Goal: Task Accomplishment & Management: Use online tool/utility

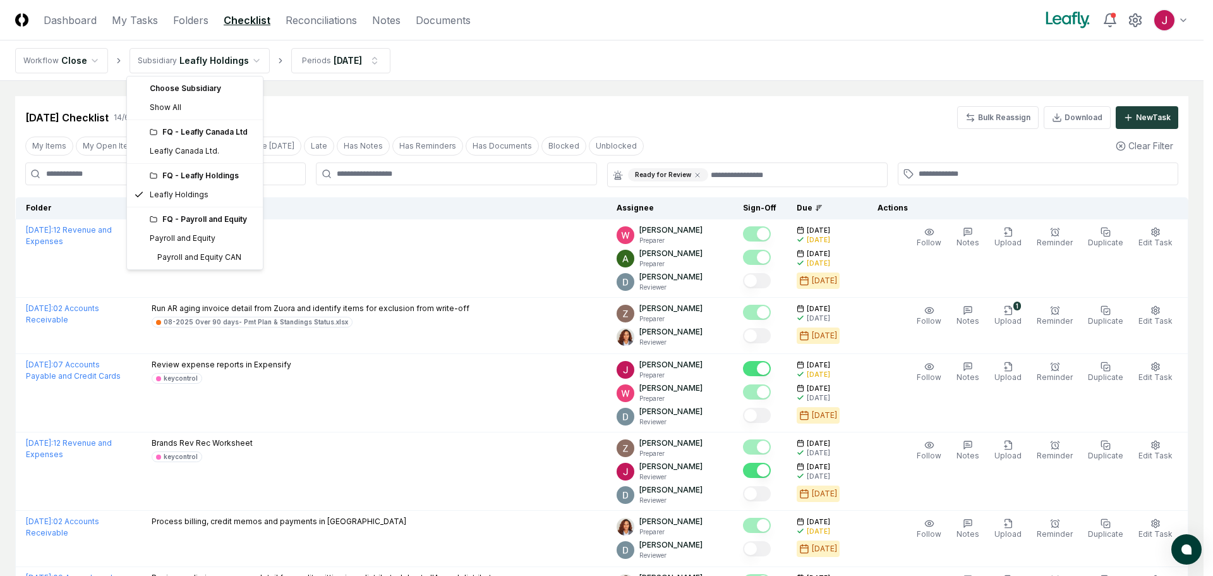
click at [236, 58] on html "CloseCore Dashboard My Tasks Folders Checklist Reconciliations Notes Documents …" at bounding box center [606, 581] width 1213 height 1162
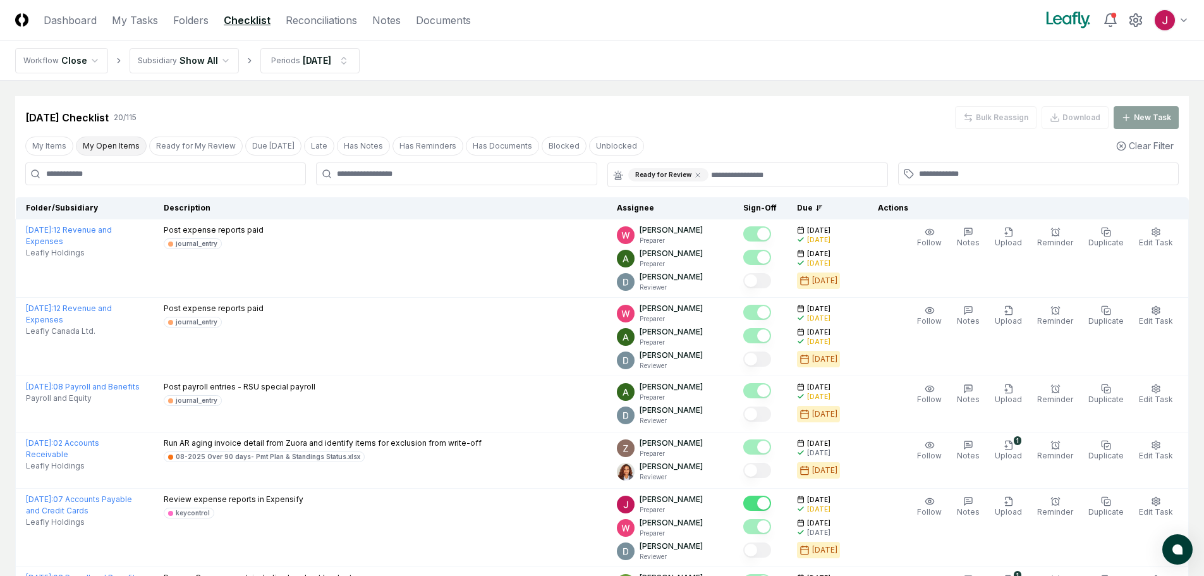
click at [106, 148] on button "My Open Items" at bounding box center [111, 145] width 71 height 19
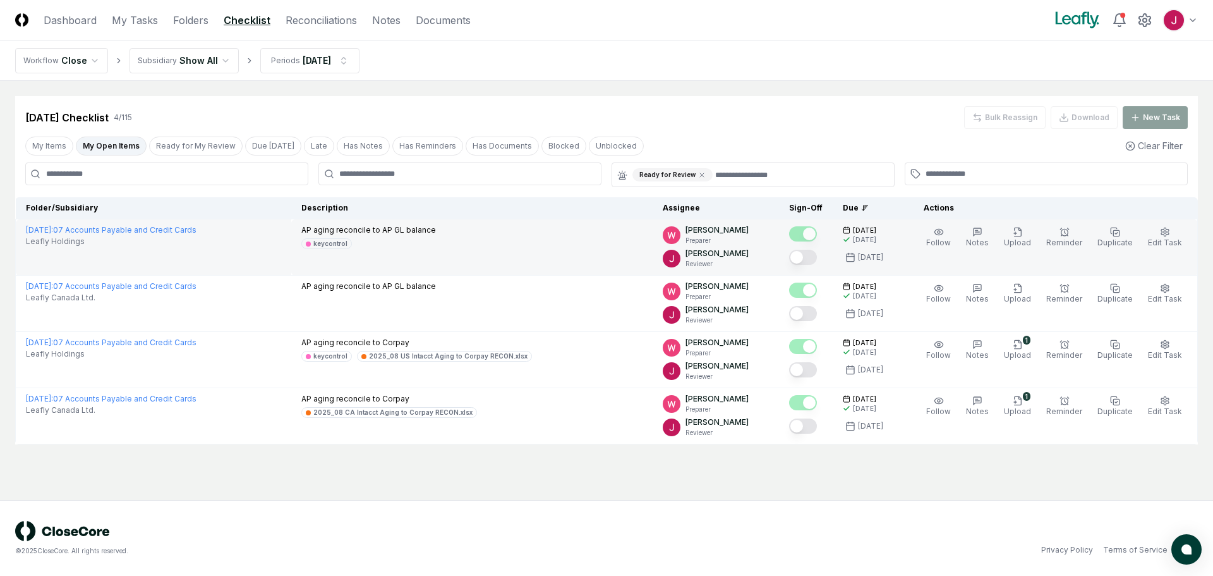
click at [814, 260] on button "Mark complete" at bounding box center [803, 257] width 28 height 15
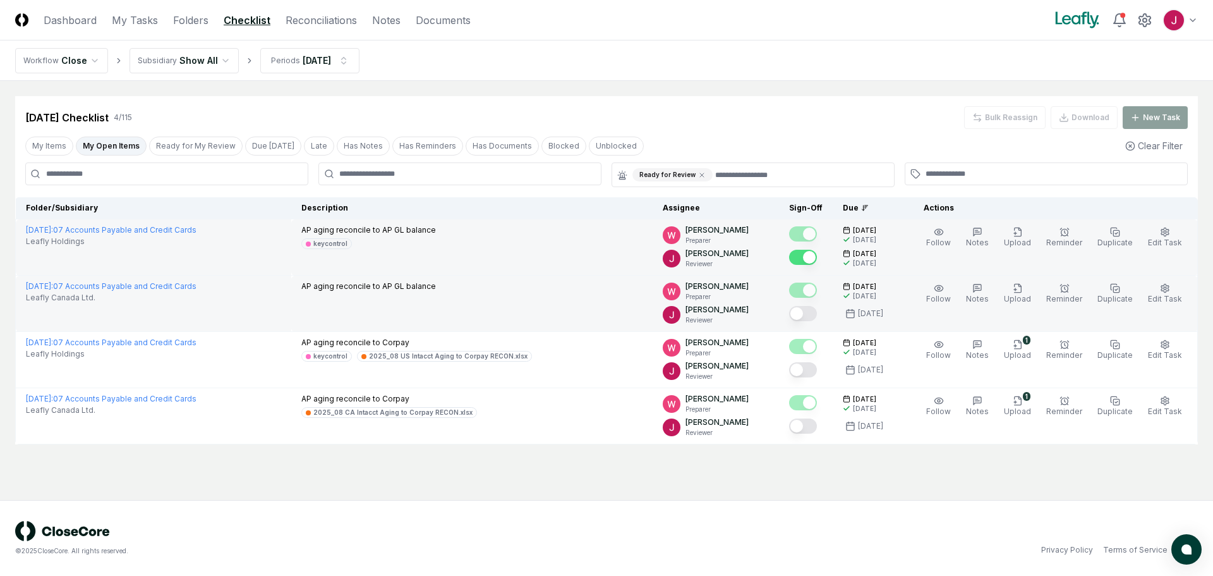
click at [807, 314] on button "Mark complete" at bounding box center [803, 313] width 28 height 15
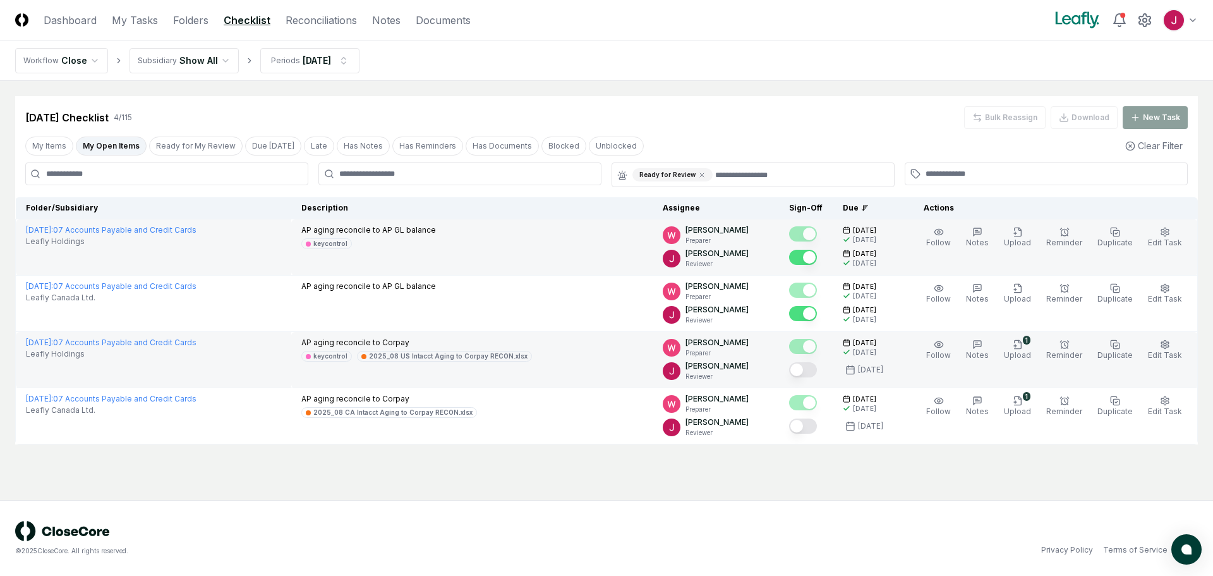
click at [809, 375] on button "Mark complete" at bounding box center [803, 369] width 28 height 15
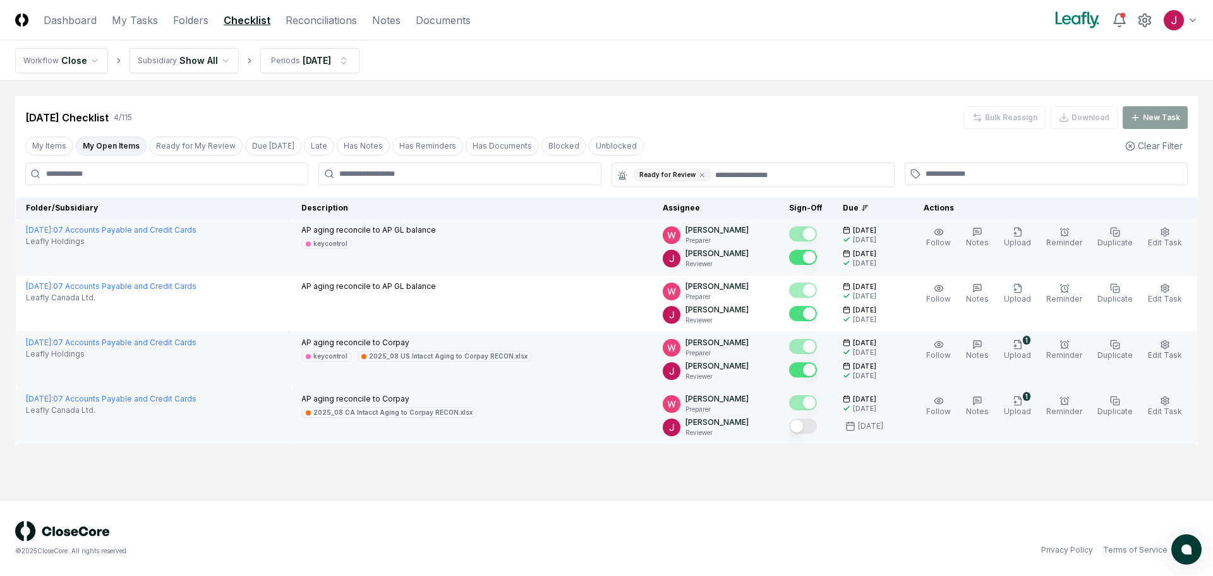
click at [810, 425] on button "Mark complete" at bounding box center [803, 425] width 28 height 15
click at [329, 16] on link "Reconciliations" at bounding box center [321, 20] width 71 height 15
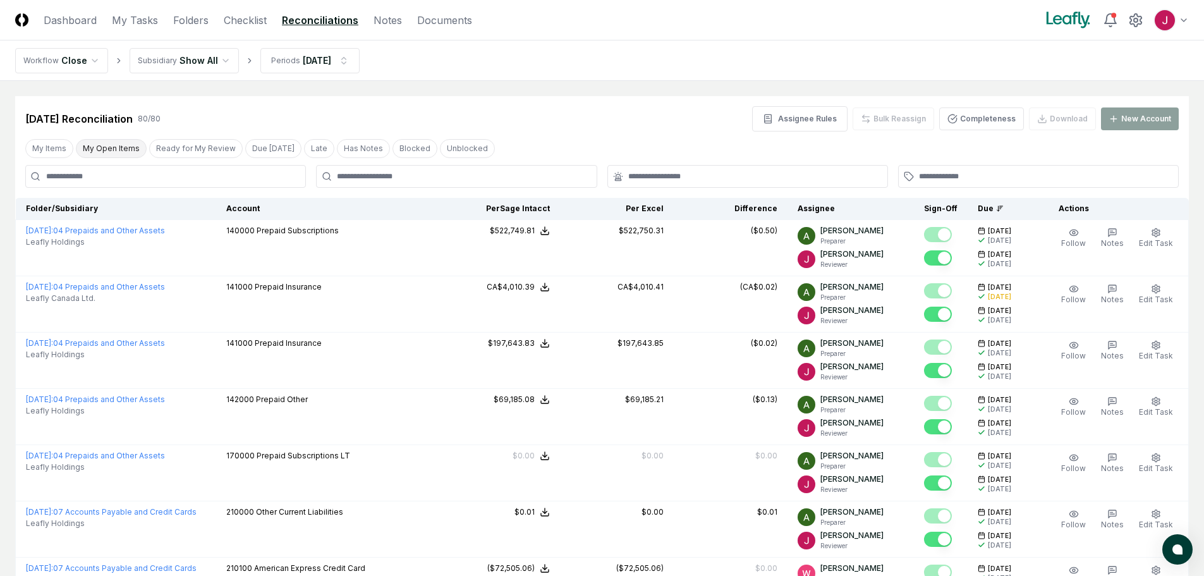
click at [118, 152] on button "My Open Items" at bounding box center [111, 148] width 71 height 19
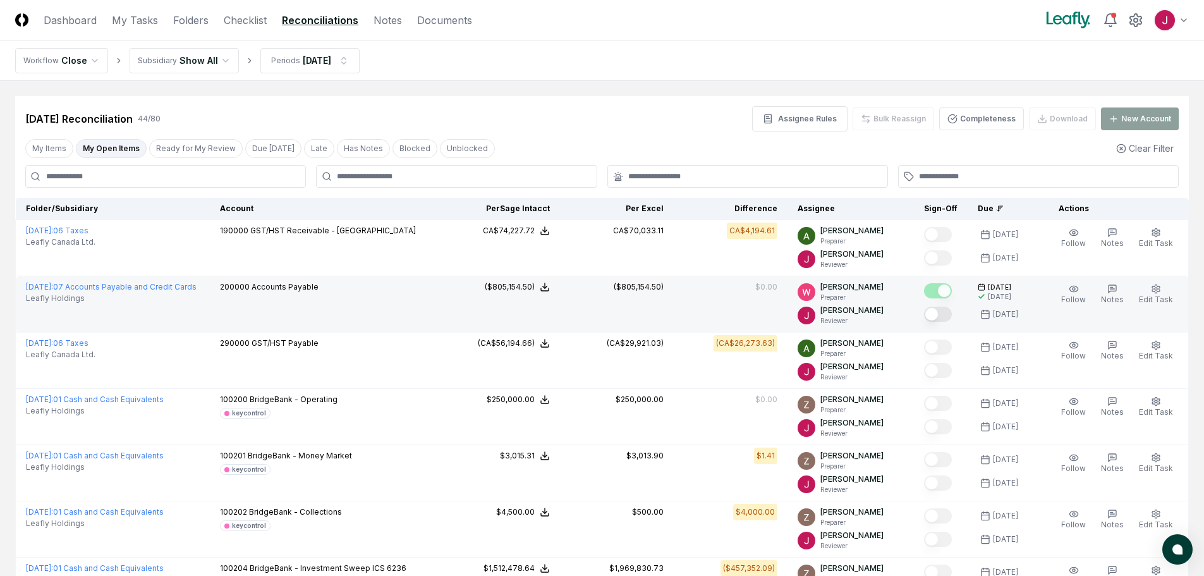
click at [938, 313] on button "Mark complete" at bounding box center [938, 313] width 28 height 15
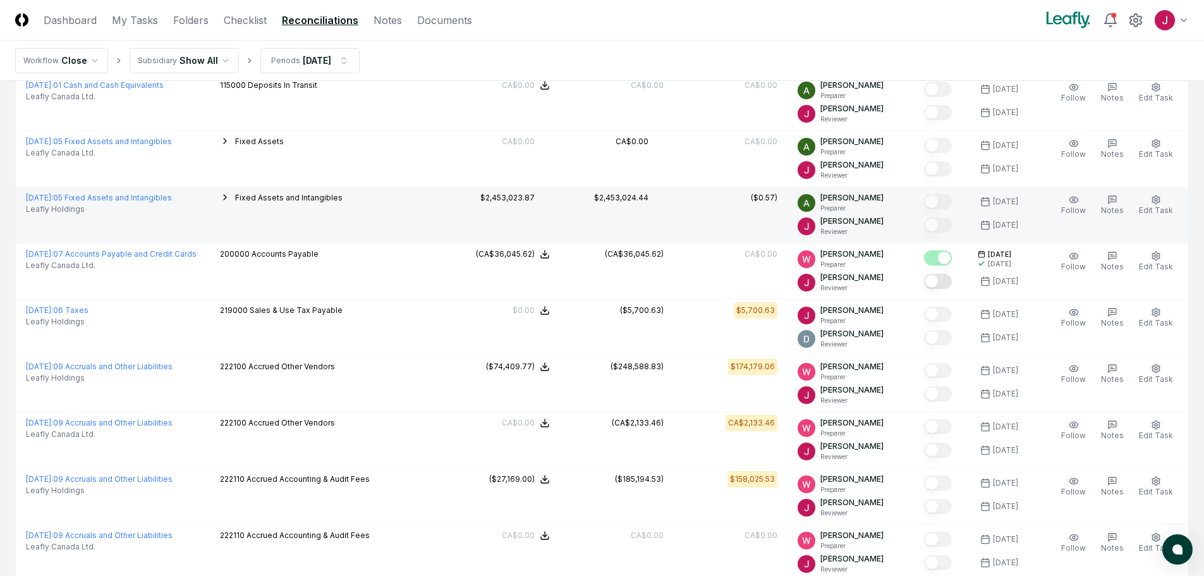
scroll to position [1327, 0]
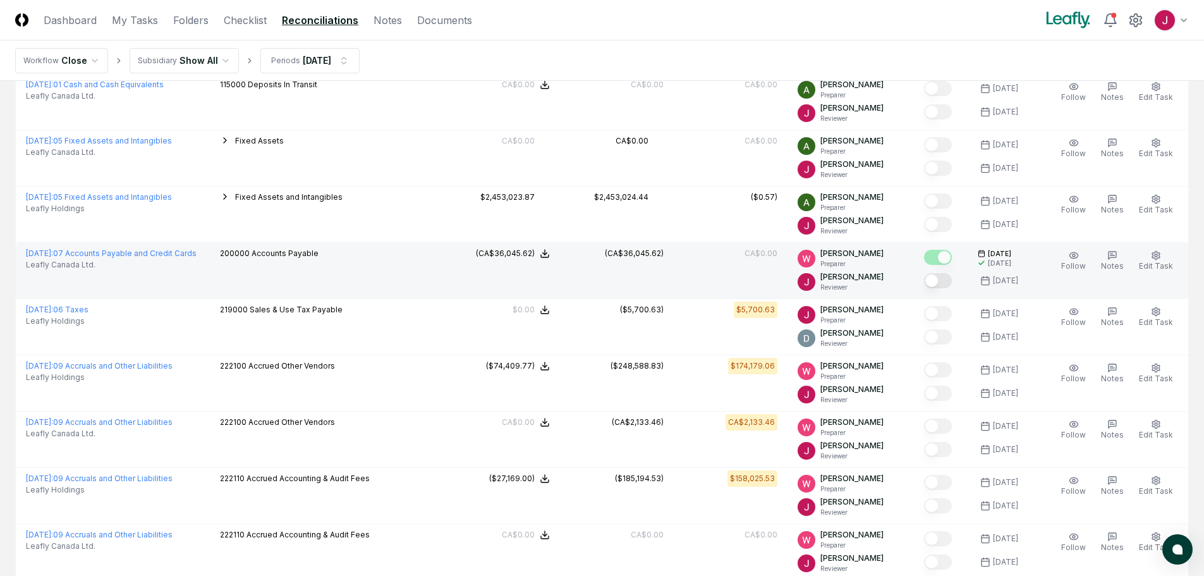
click at [940, 280] on button "Mark complete" at bounding box center [938, 280] width 28 height 15
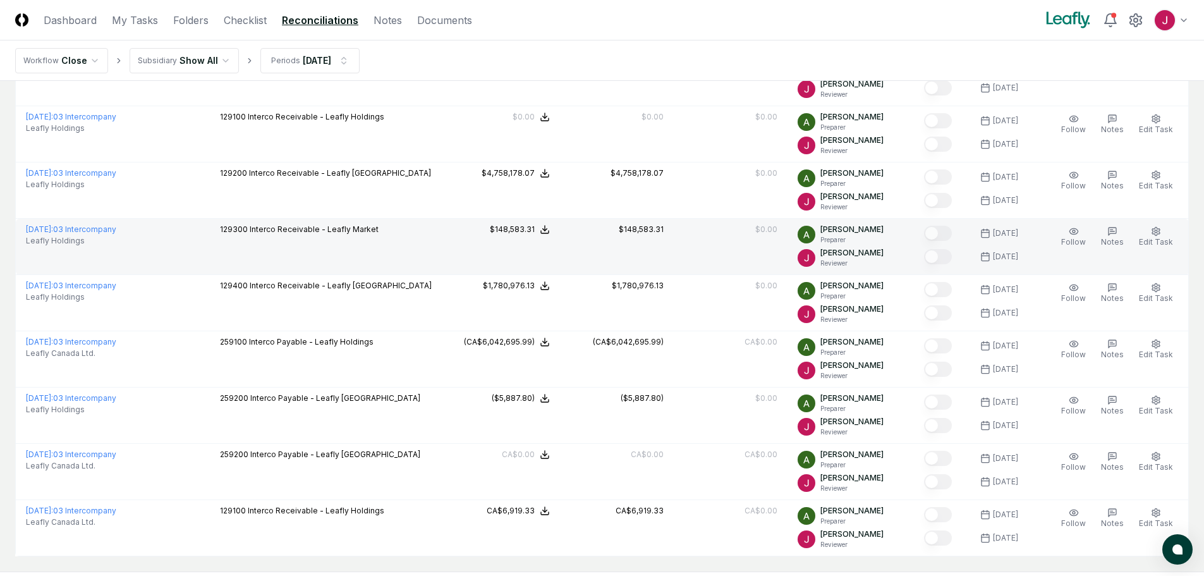
scroll to position [2209, 0]
